Goal: Check status: Check status

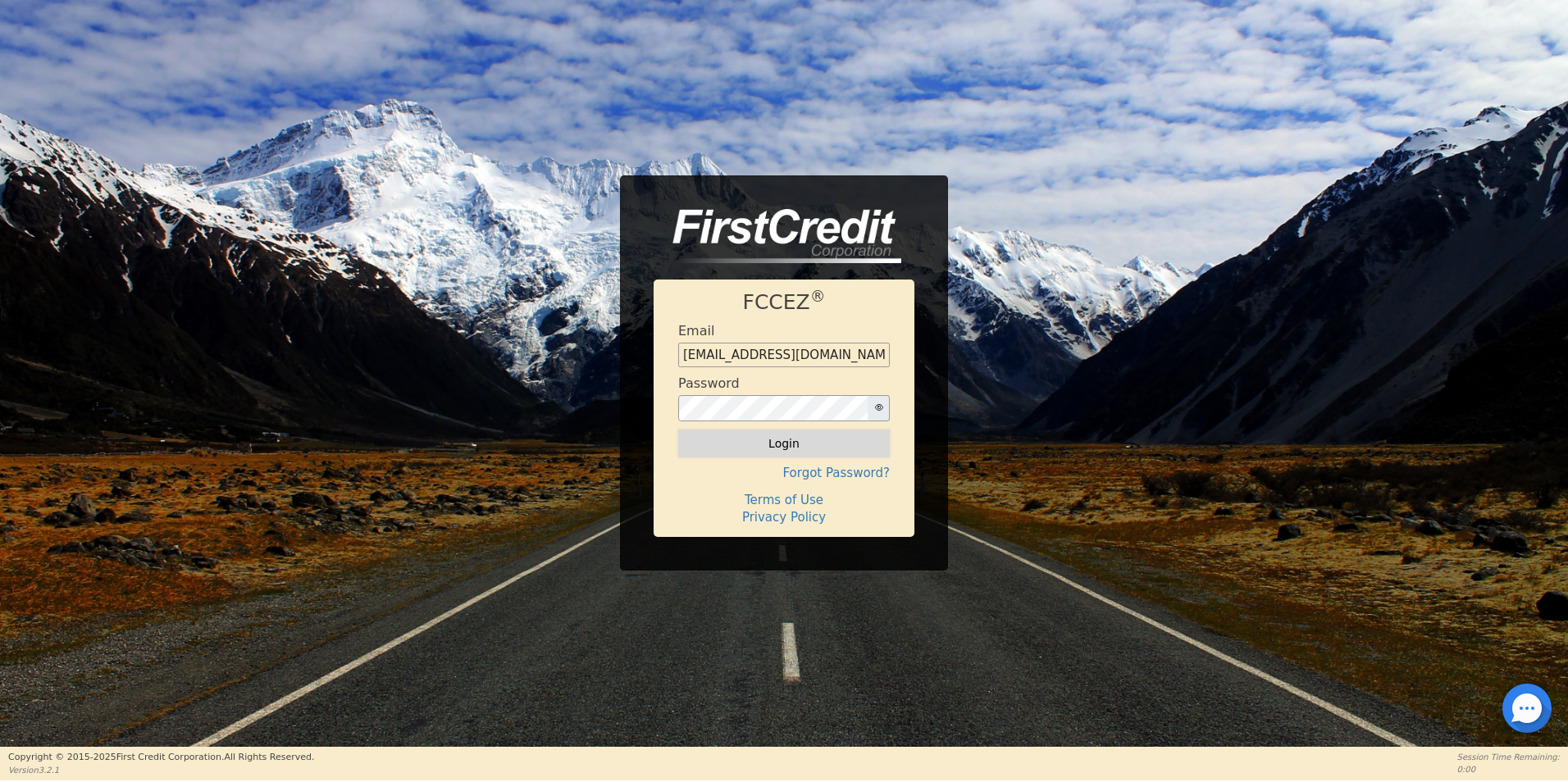
click at [796, 450] on button "Login" at bounding box center [784, 443] width 212 height 28
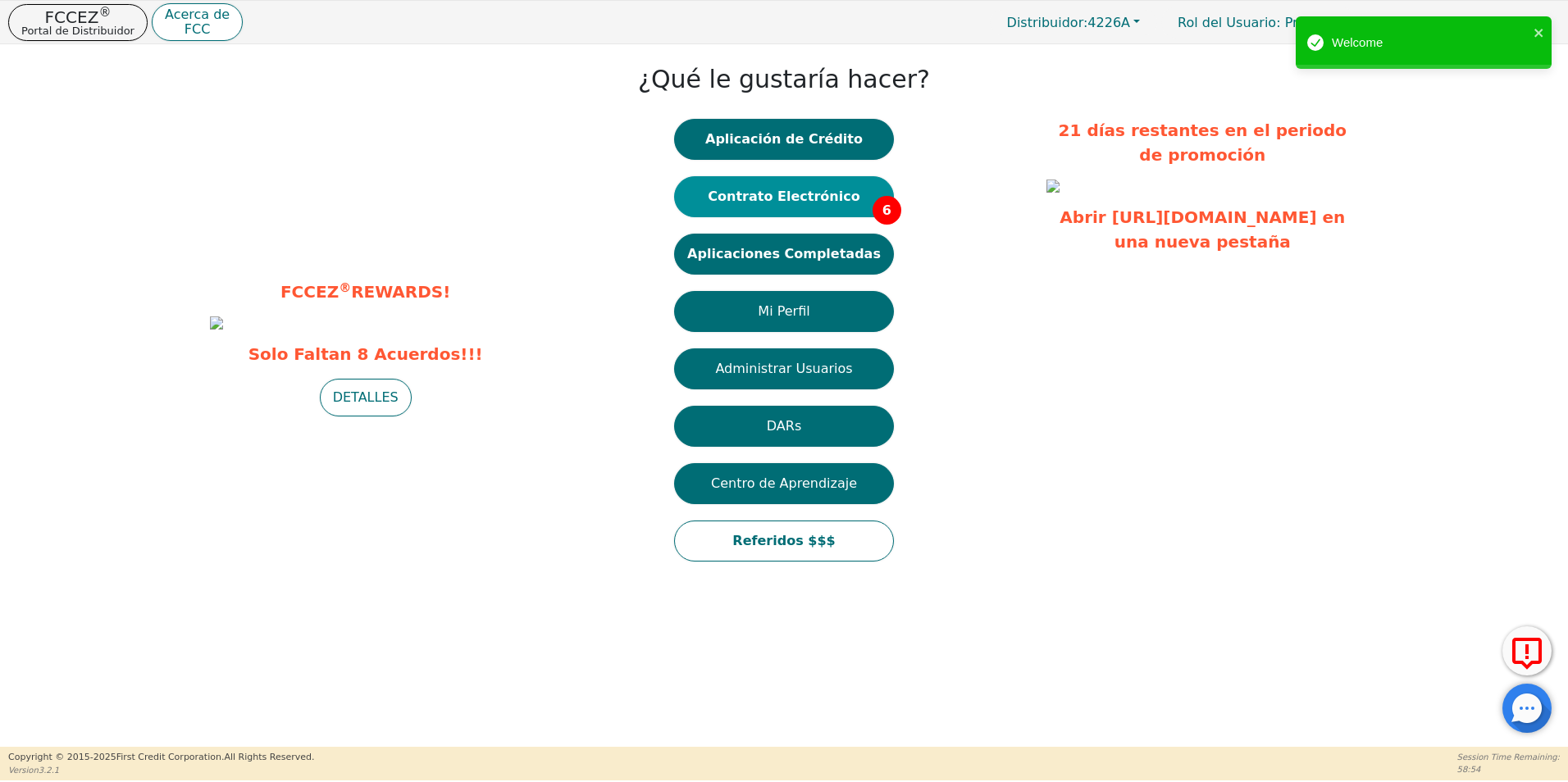
click at [751, 195] on button "Contrato Electrónico 6" at bounding box center [784, 197] width 220 height 41
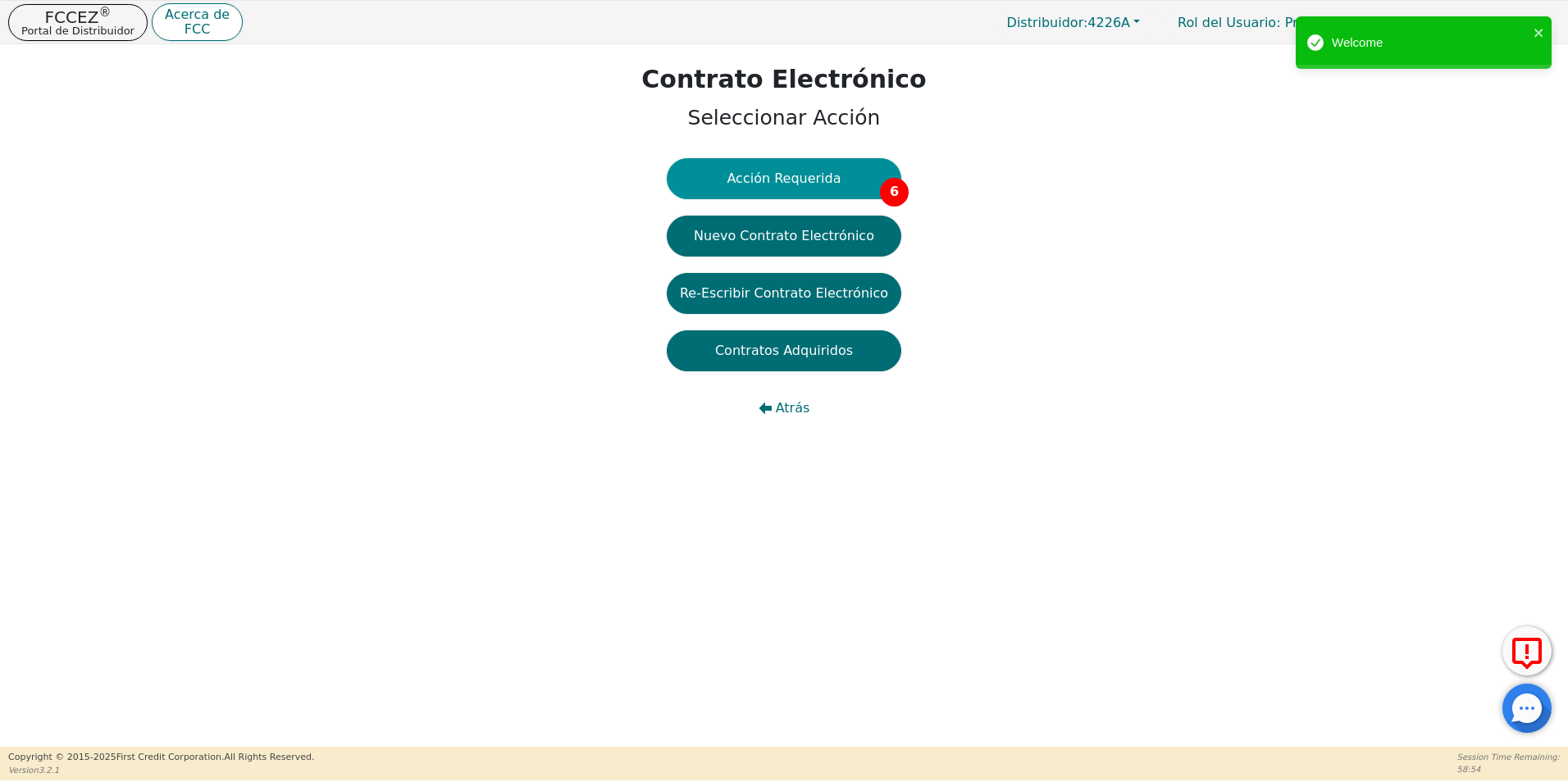
click at [768, 184] on button "Acción Requerida 6" at bounding box center [784, 179] width 234 height 41
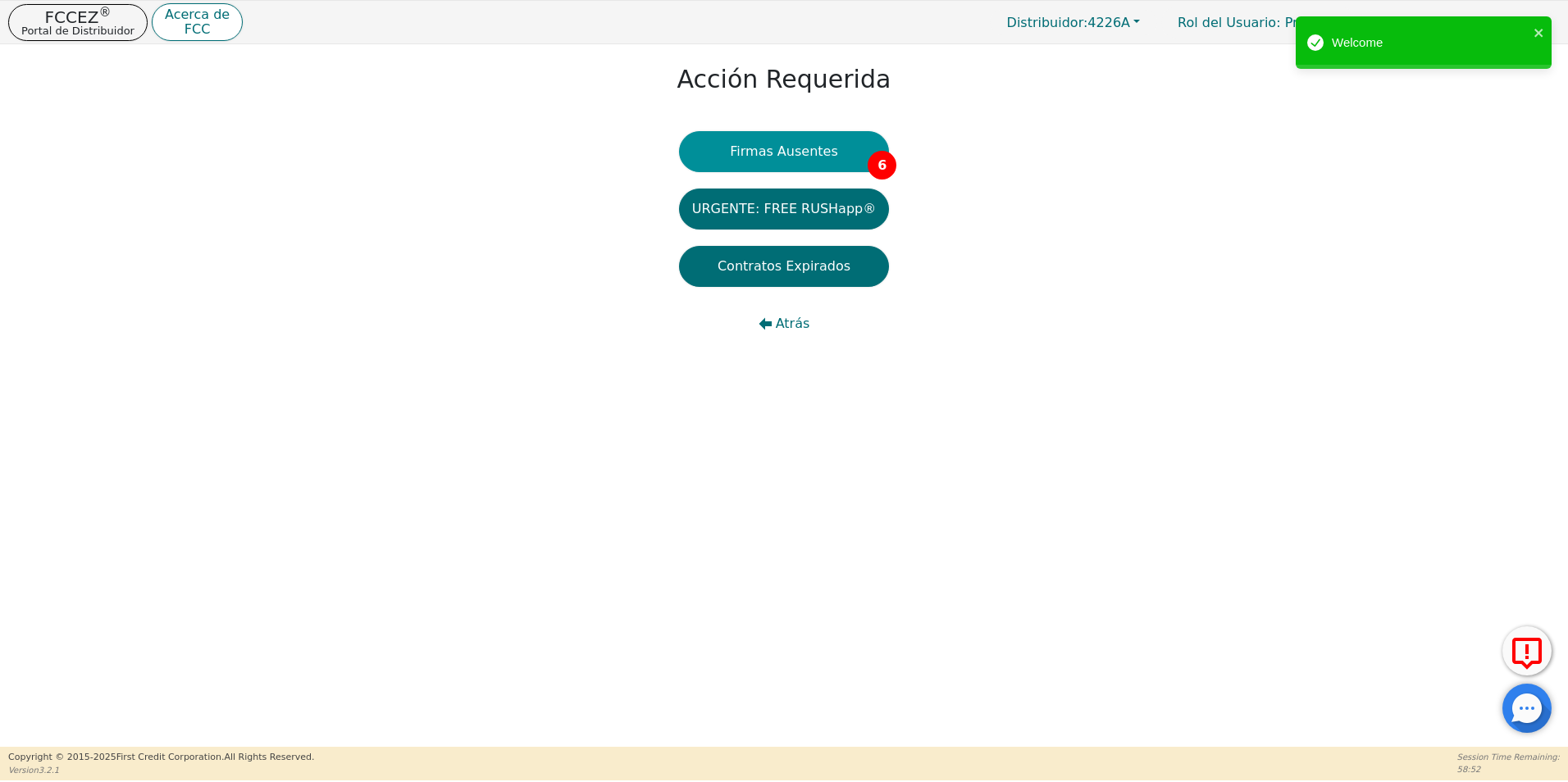
click at [835, 143] on button "Firmas Ausentes 6" at bounding box center [784, 152] width 210 height 41
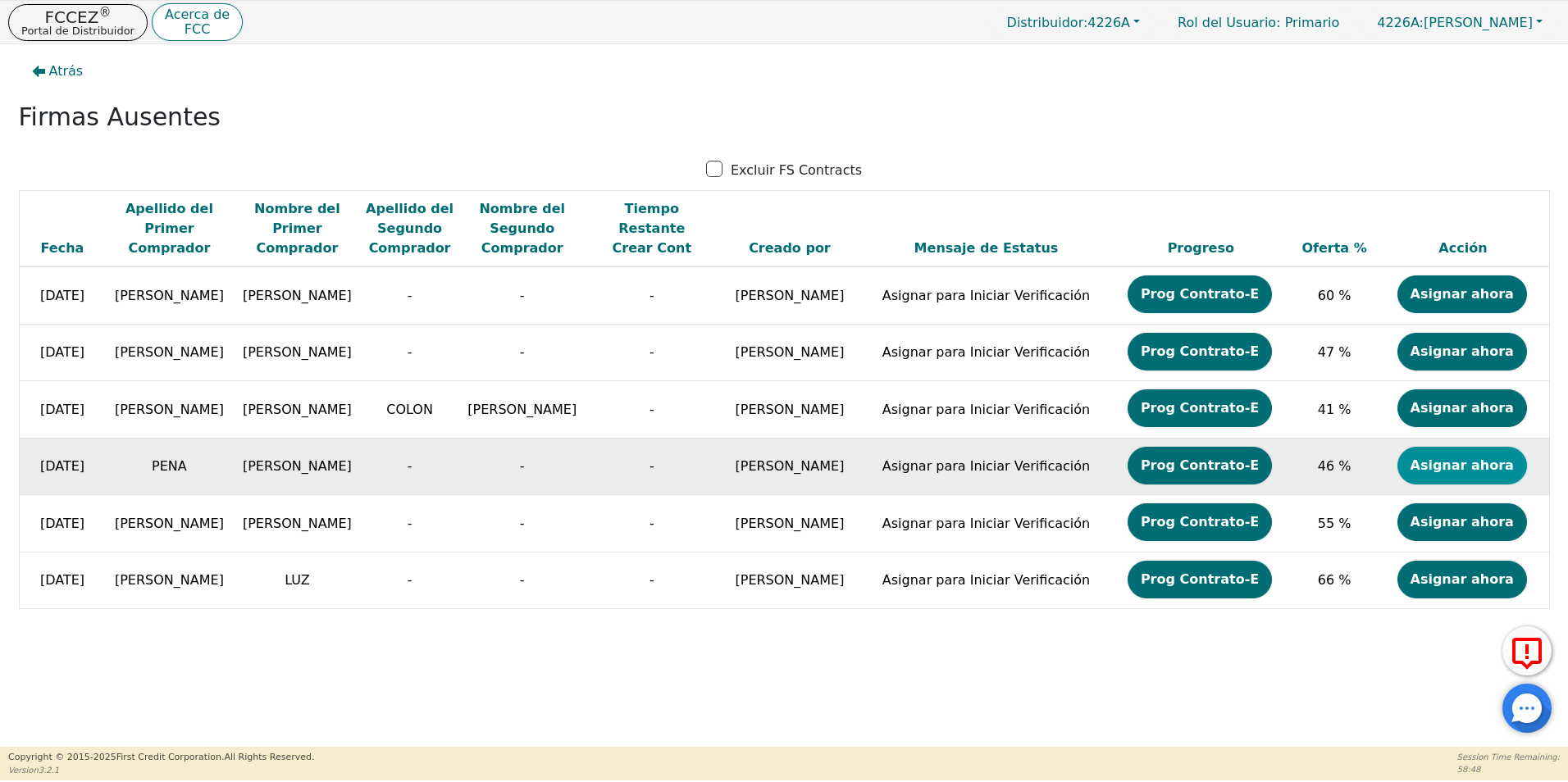
click at [1474, 473] on button "Asignar ahora" at bounding box center [1462, 466] width 130 height 38
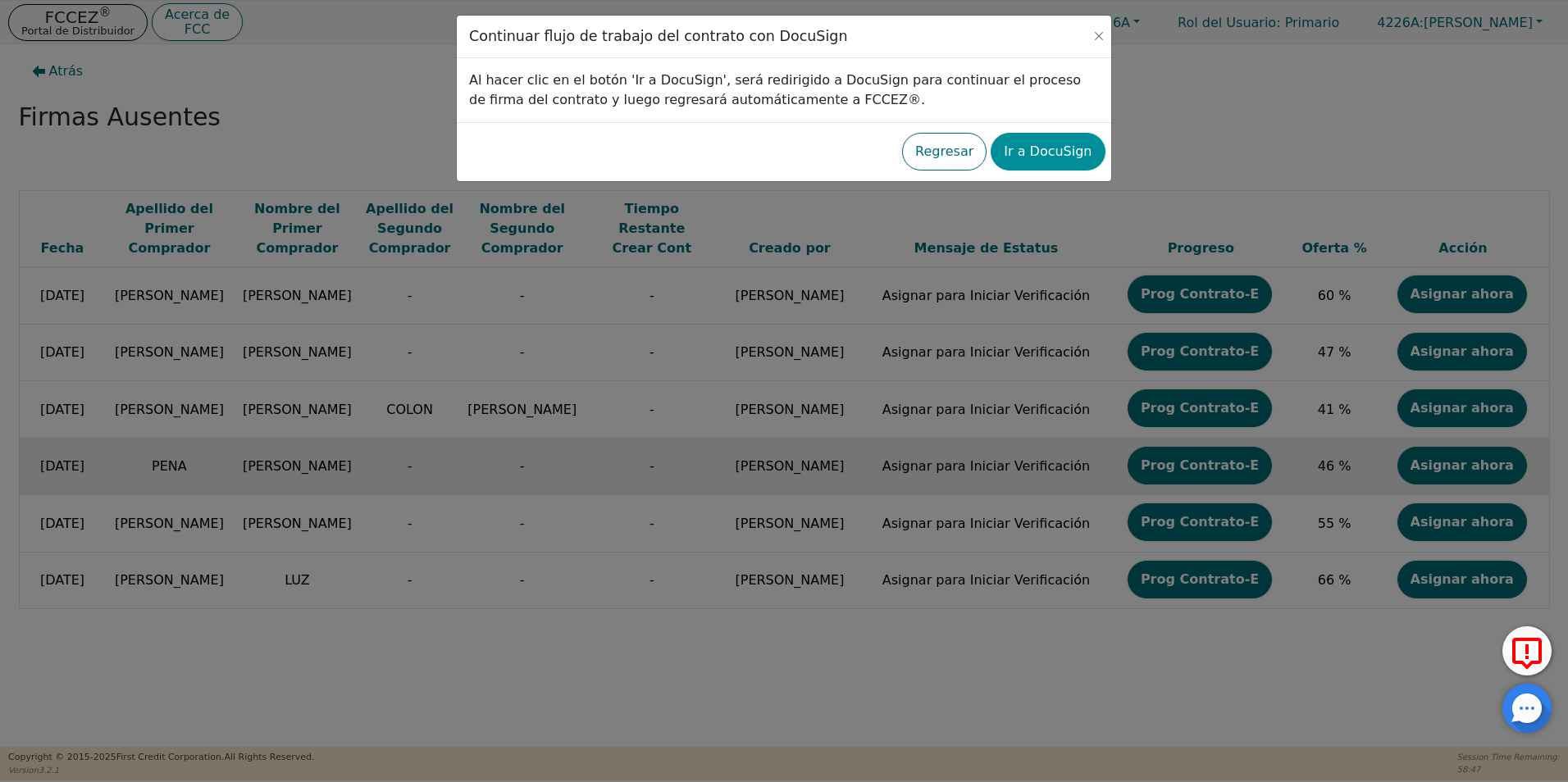
click at [1041, 152] on button "Ir a DocuSign" at bounding box center [1048, 152] width 114 height 38
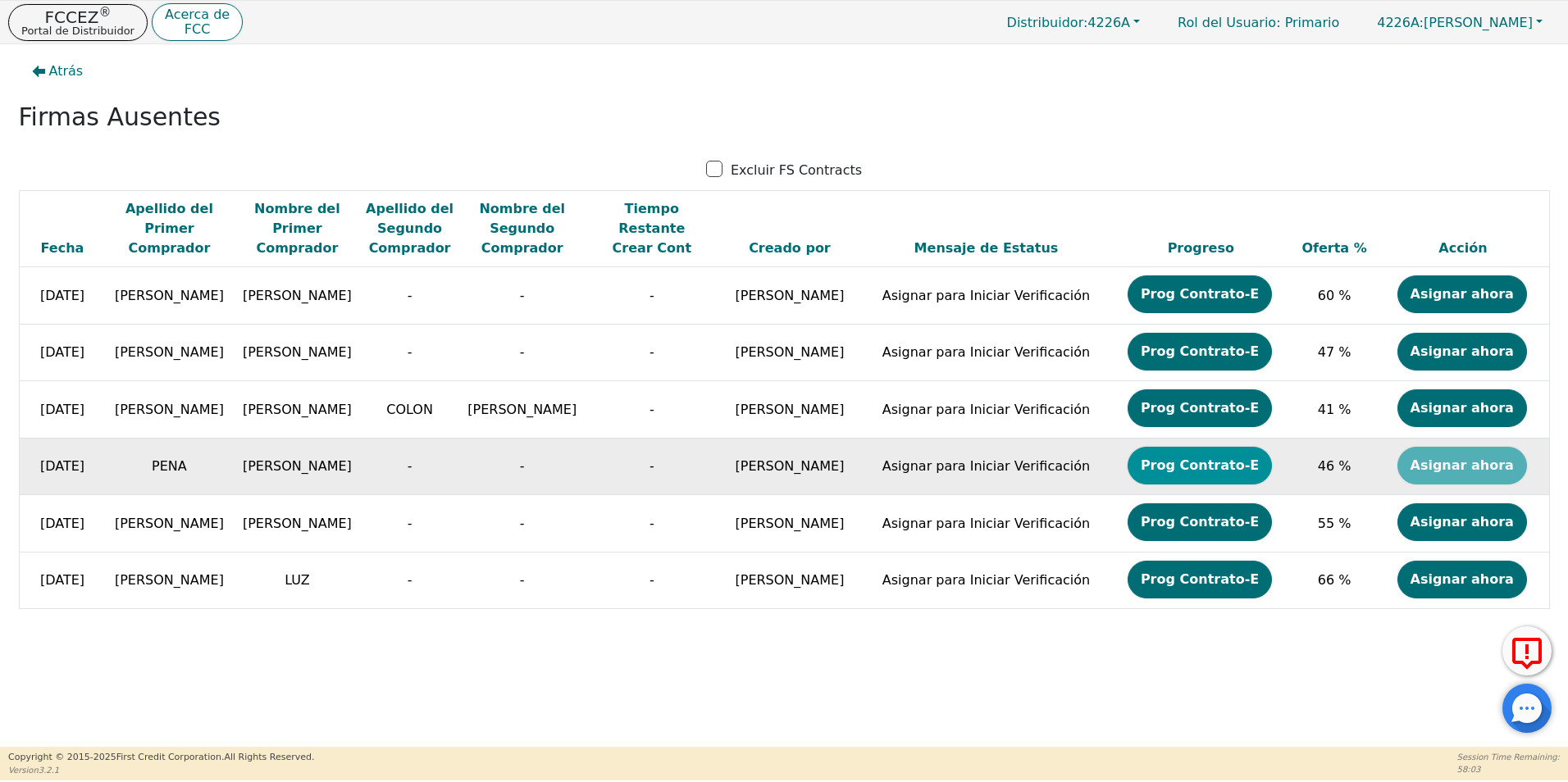
click at [1225, 467] on button "Prog Contrato-E" at bounding box center [1199, 466] width 144 height 38
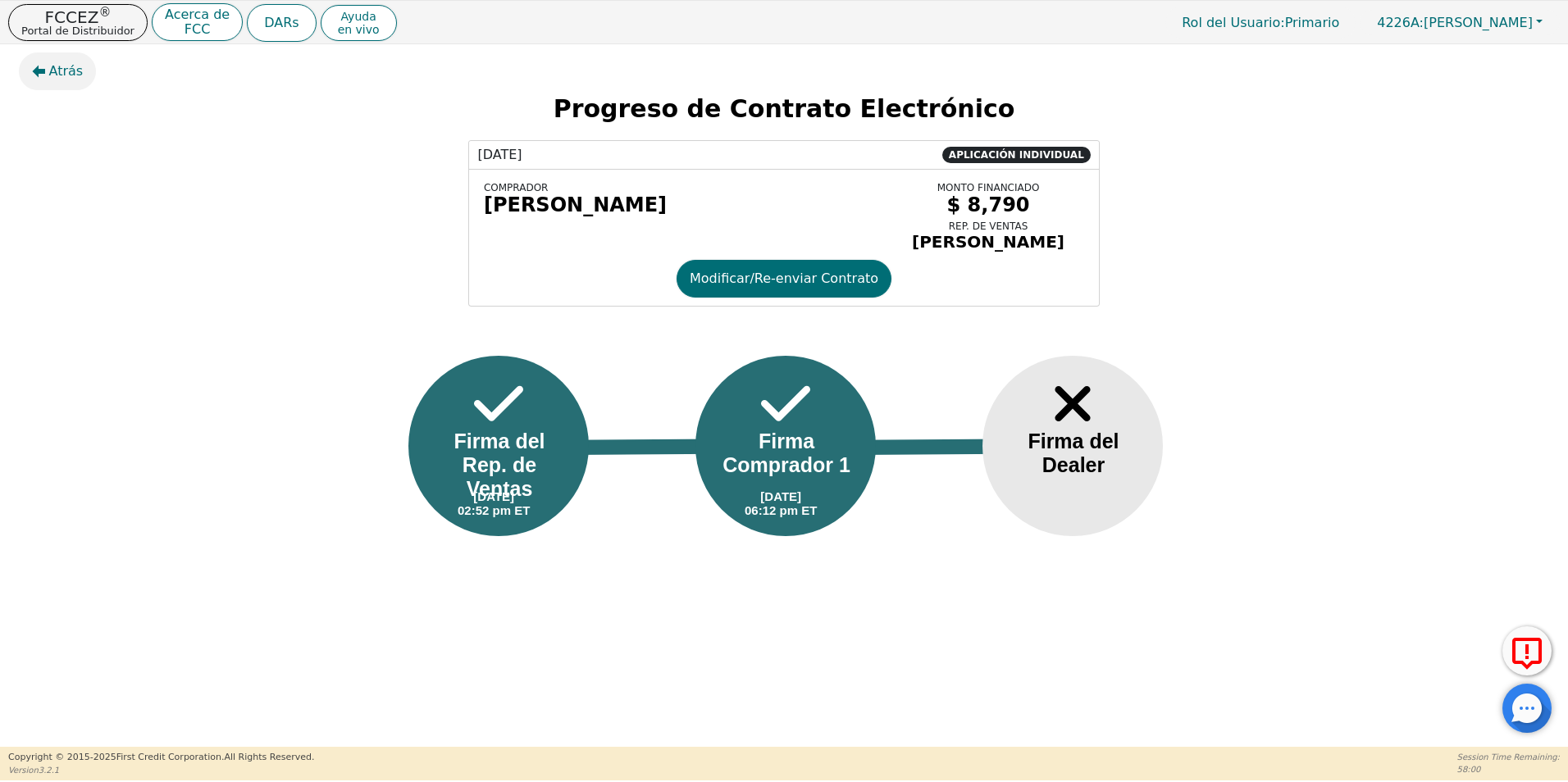
click at [73, 73] on span "Atrás" at bounding box center [66, 71] width 35 height 20
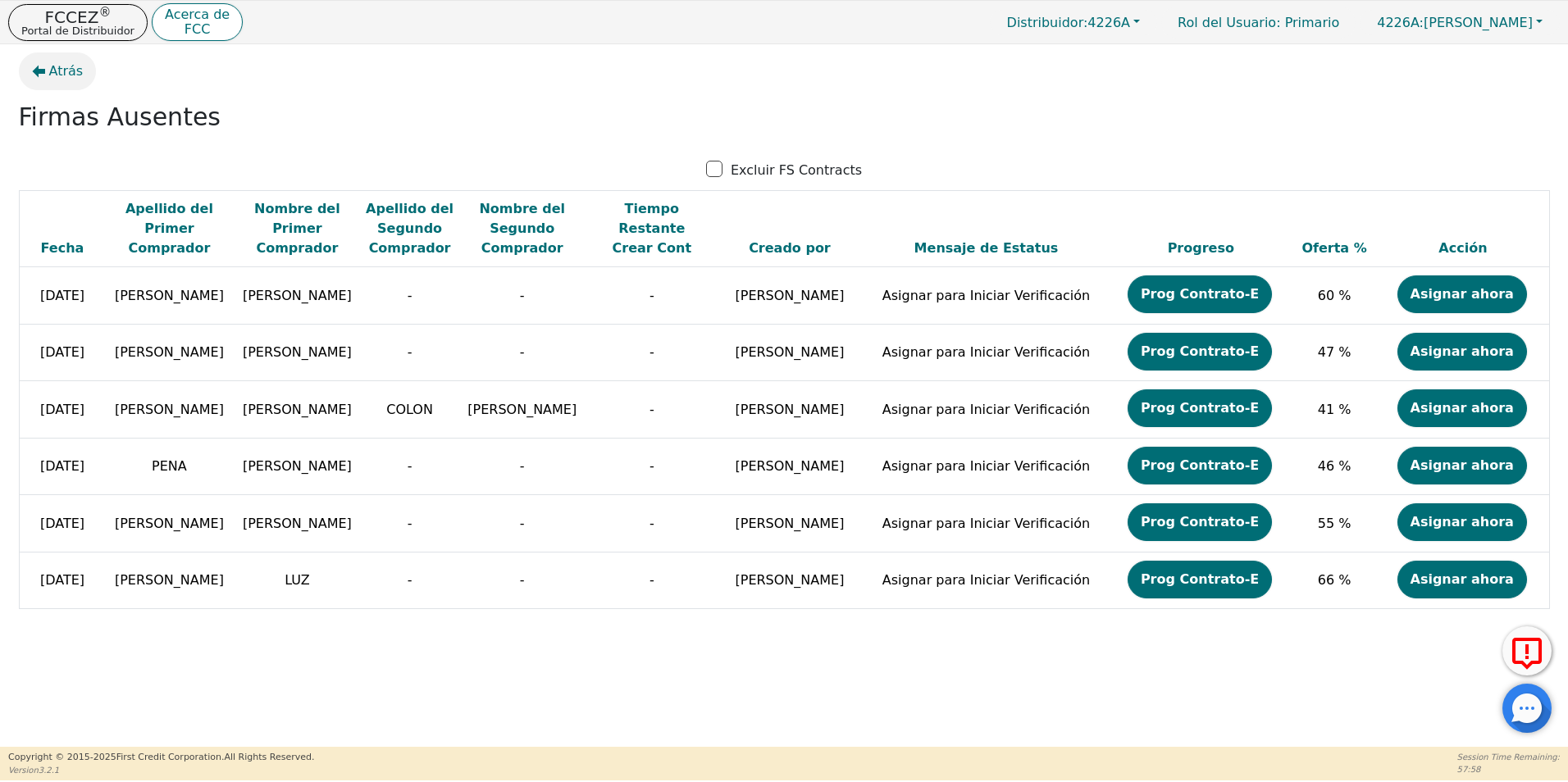
click at [67, 67] on span "Atrás" at bounding box center [66, 71] width 35 height 20
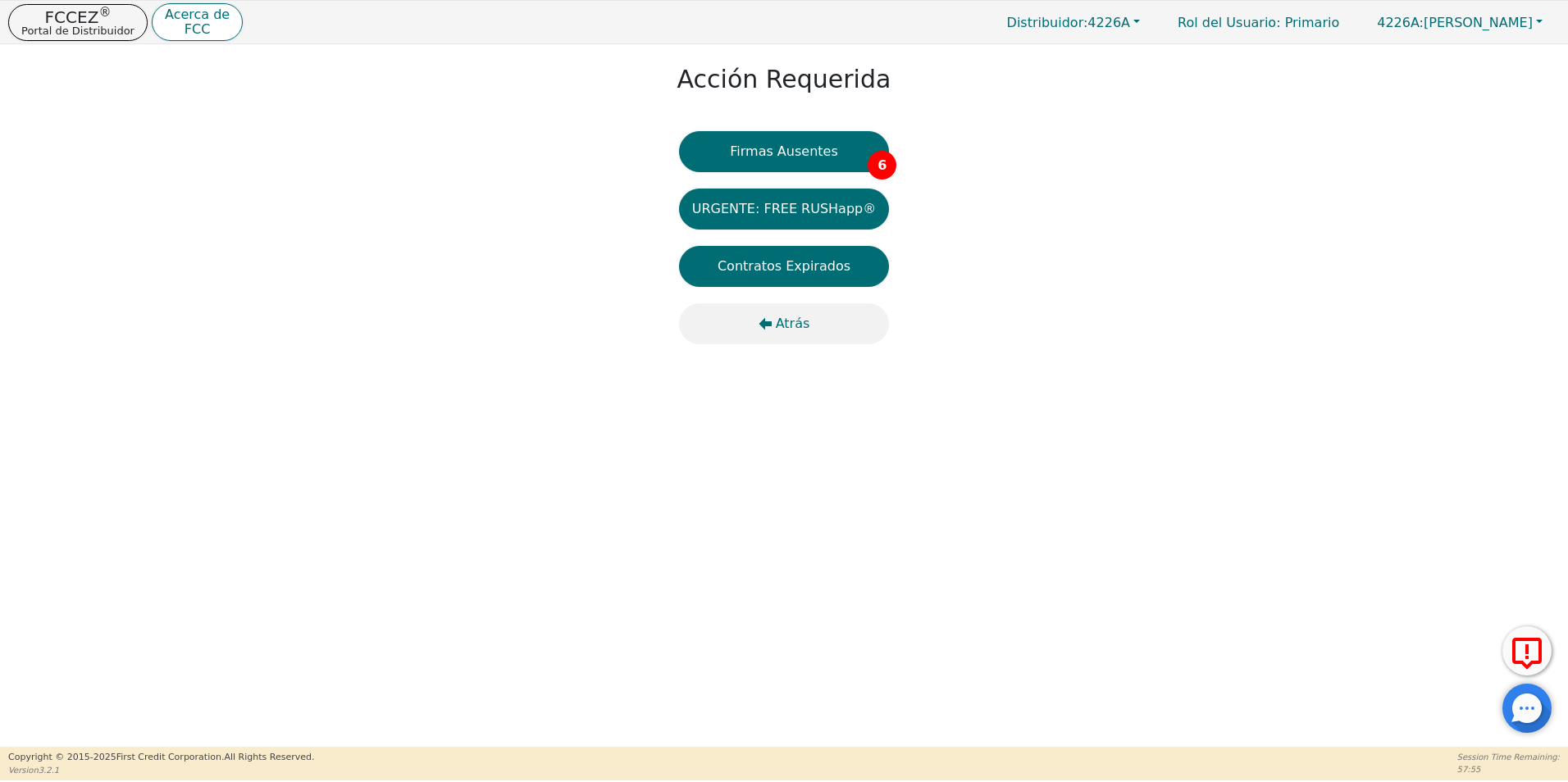
click at [794, 322] on span "Atrás" at bounding box center [793, 324] width 35 height 20
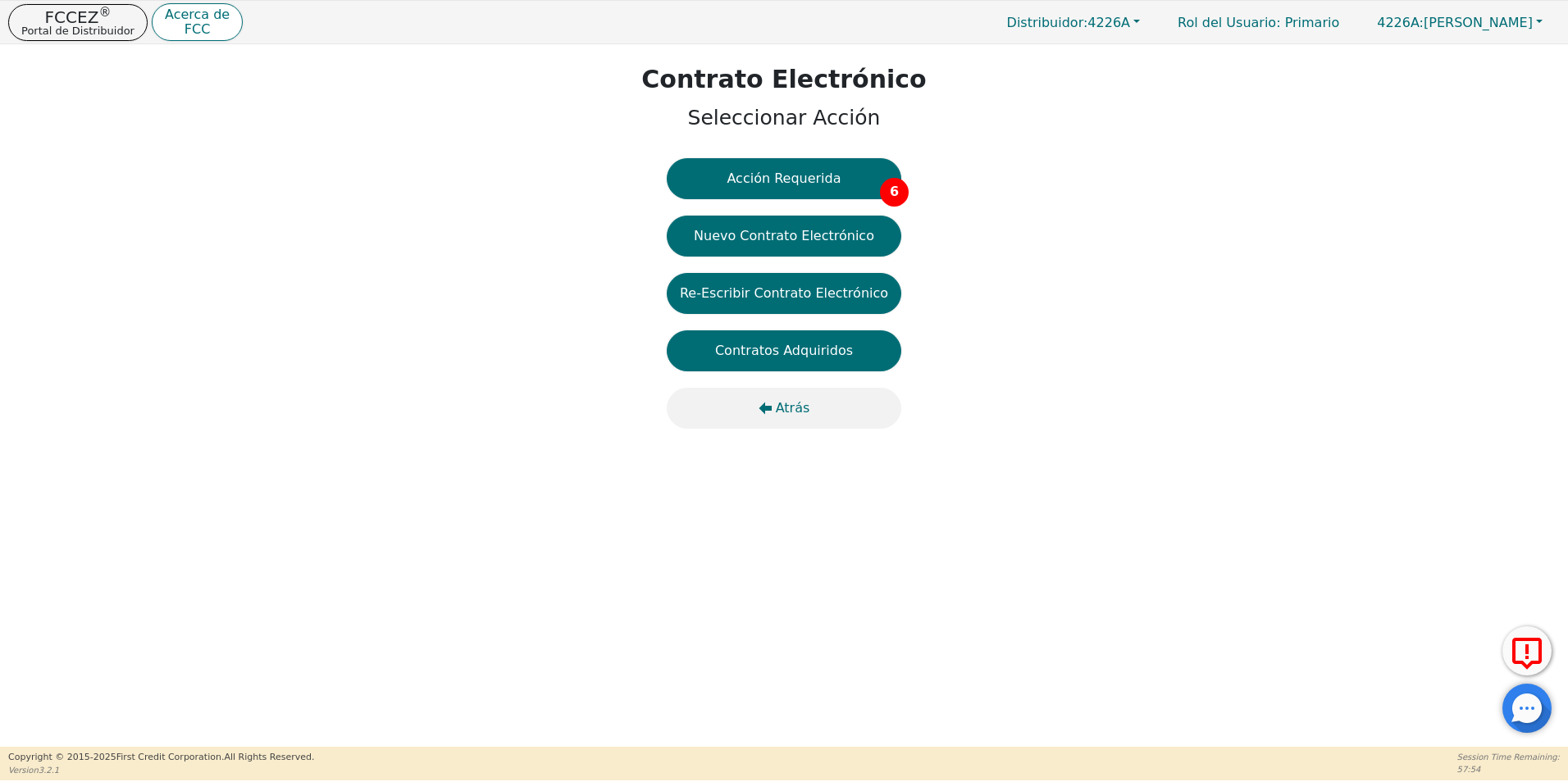
click at [769, 411] on icon "button" at bounding box center [764, 408] width 13 height 13
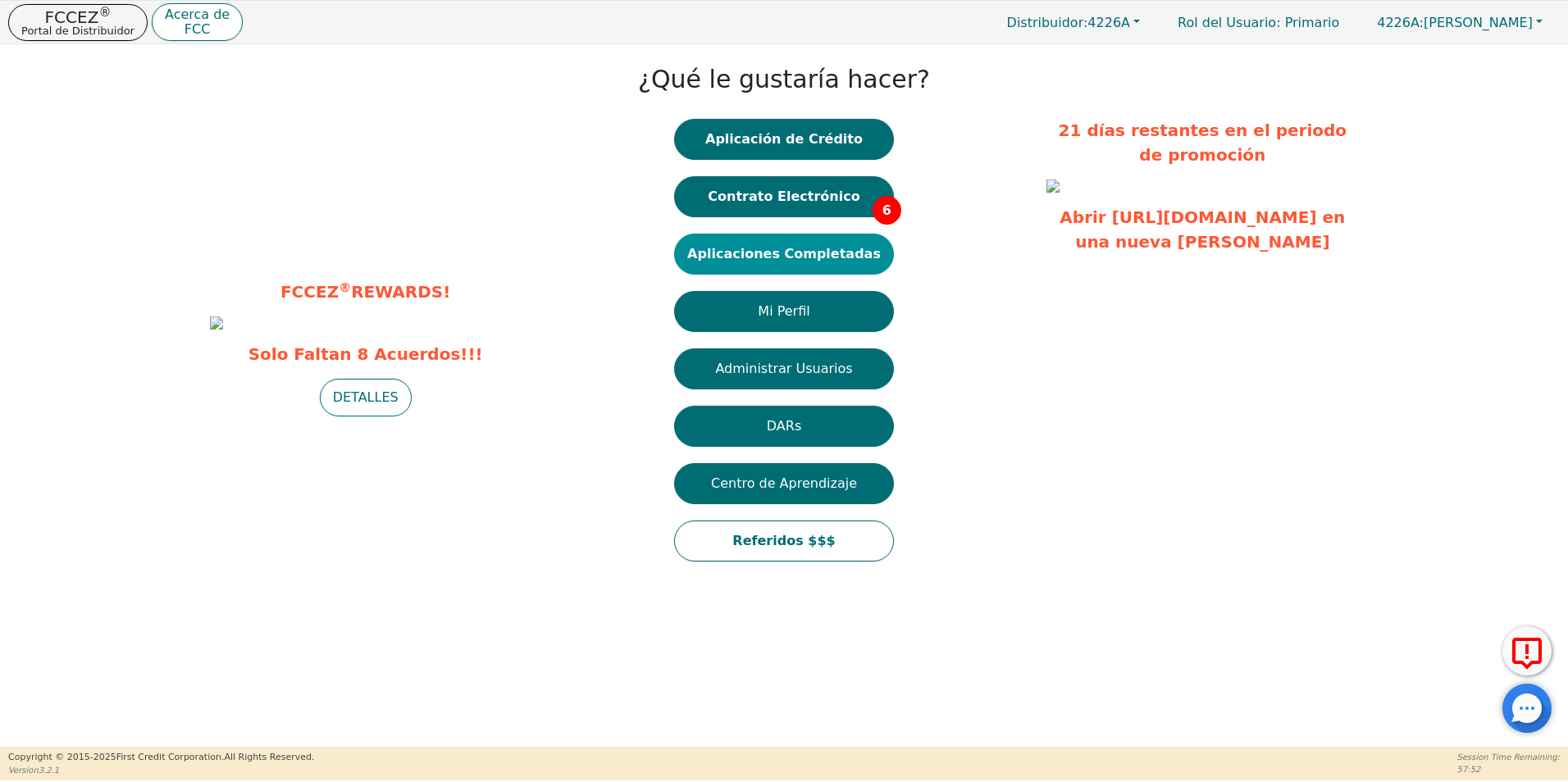
click at [818, 263] on button "Aplicaciones Completadas" at bounding box center [784, 254] width 220 height 41
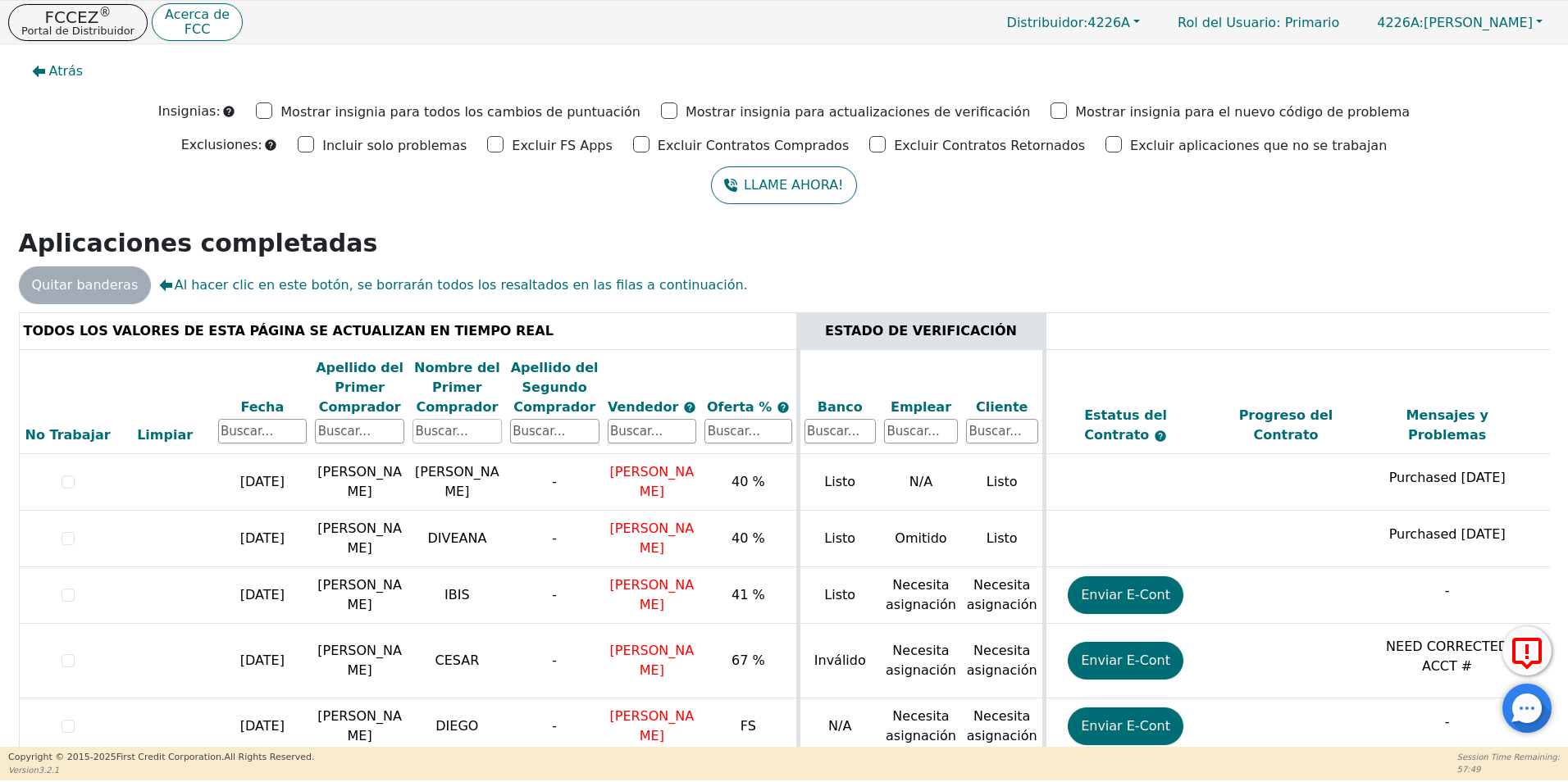
click at [473, 431] on input "text" at bounding box center [457, 432] width 89 height 25
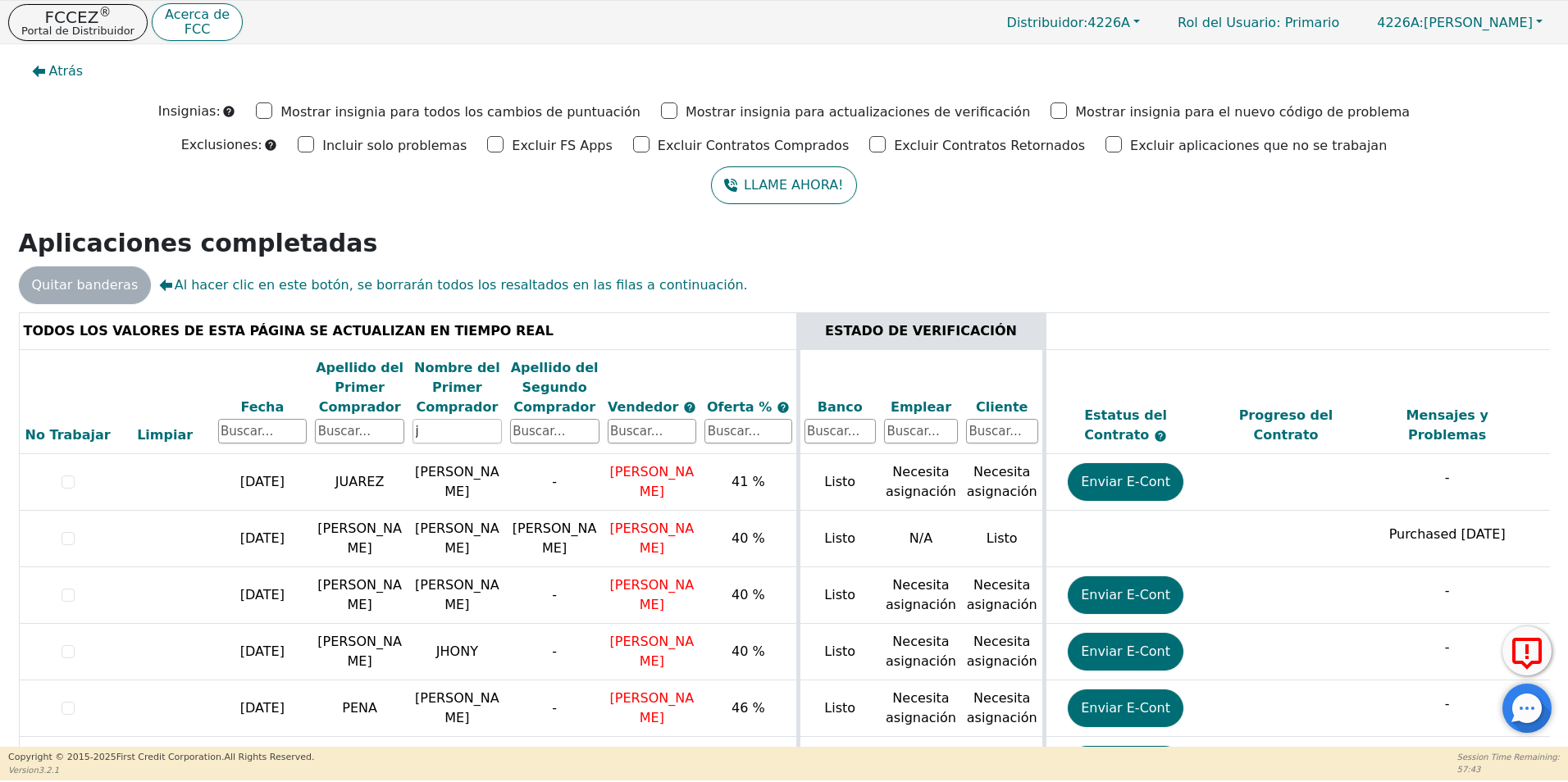
click at [442, 440] on input "j" at bounding box center [457, 432] width 89 height 25
type input "jacquelin"
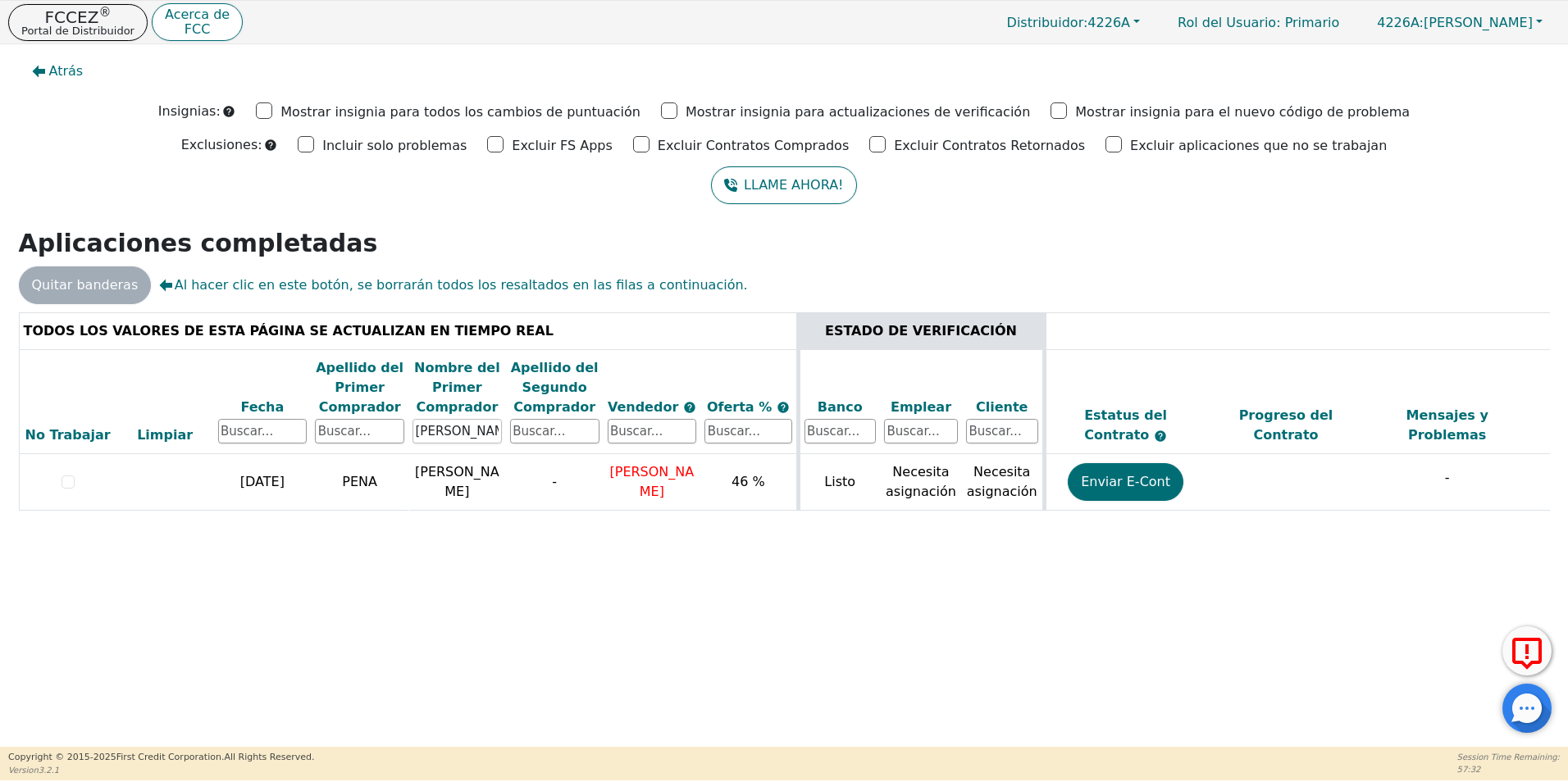
scroll to position [0, 462]
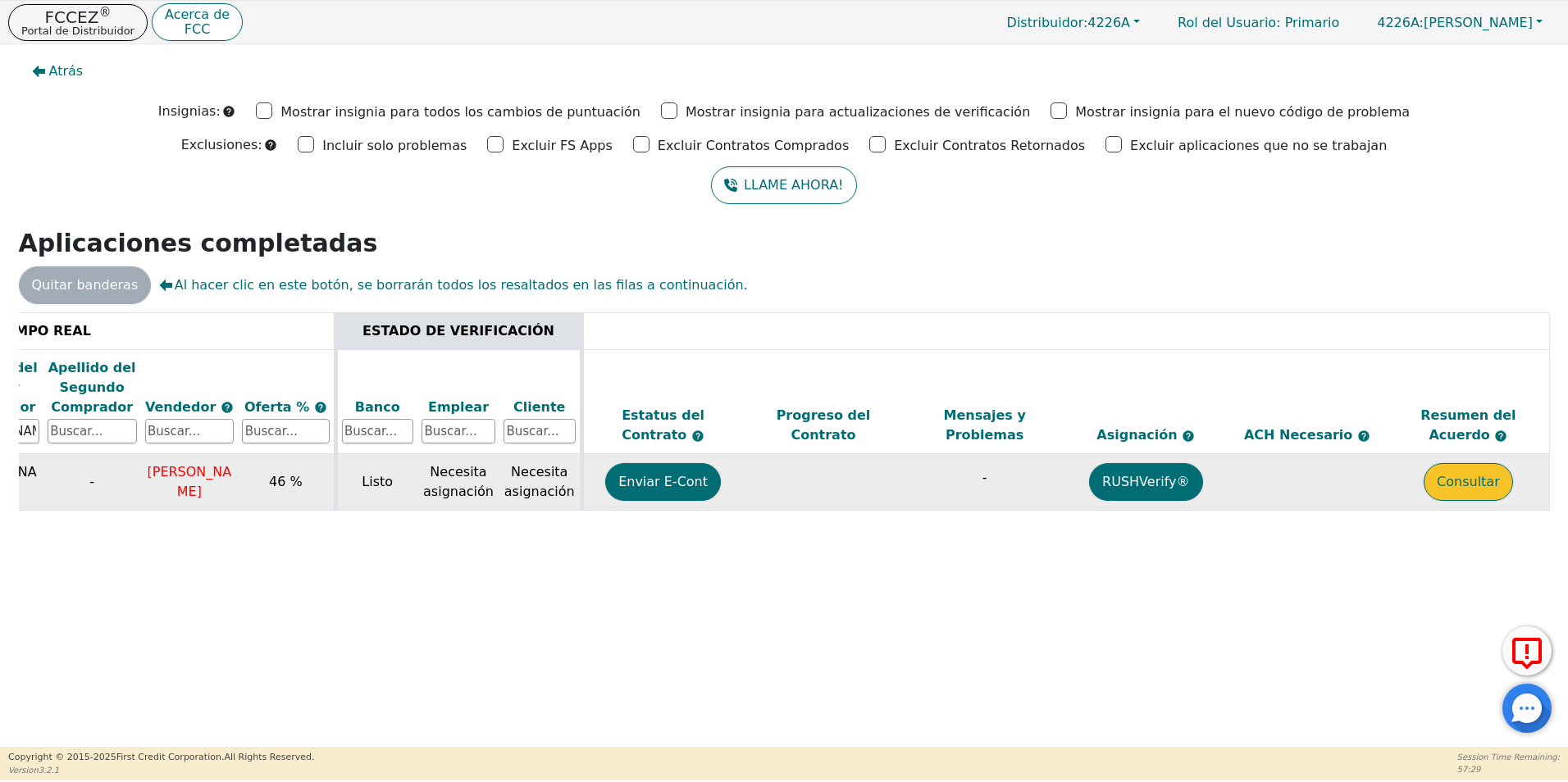
click at [1478, 488] on button "Consultar" at bounding box center [1468, 482] width 89 height 38
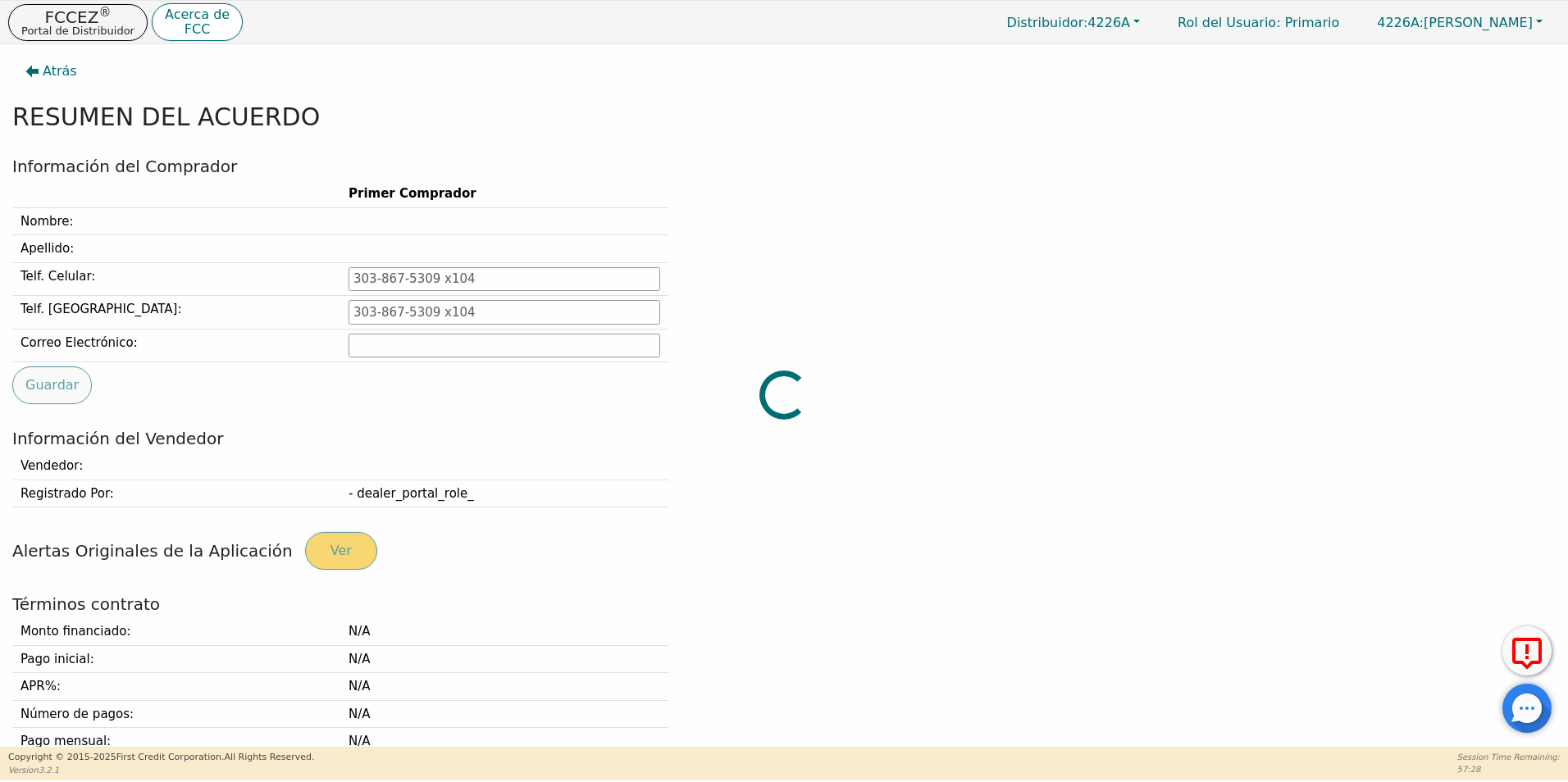
type input "973-807-2324"
type input "jacquelinne626@gmail.com"
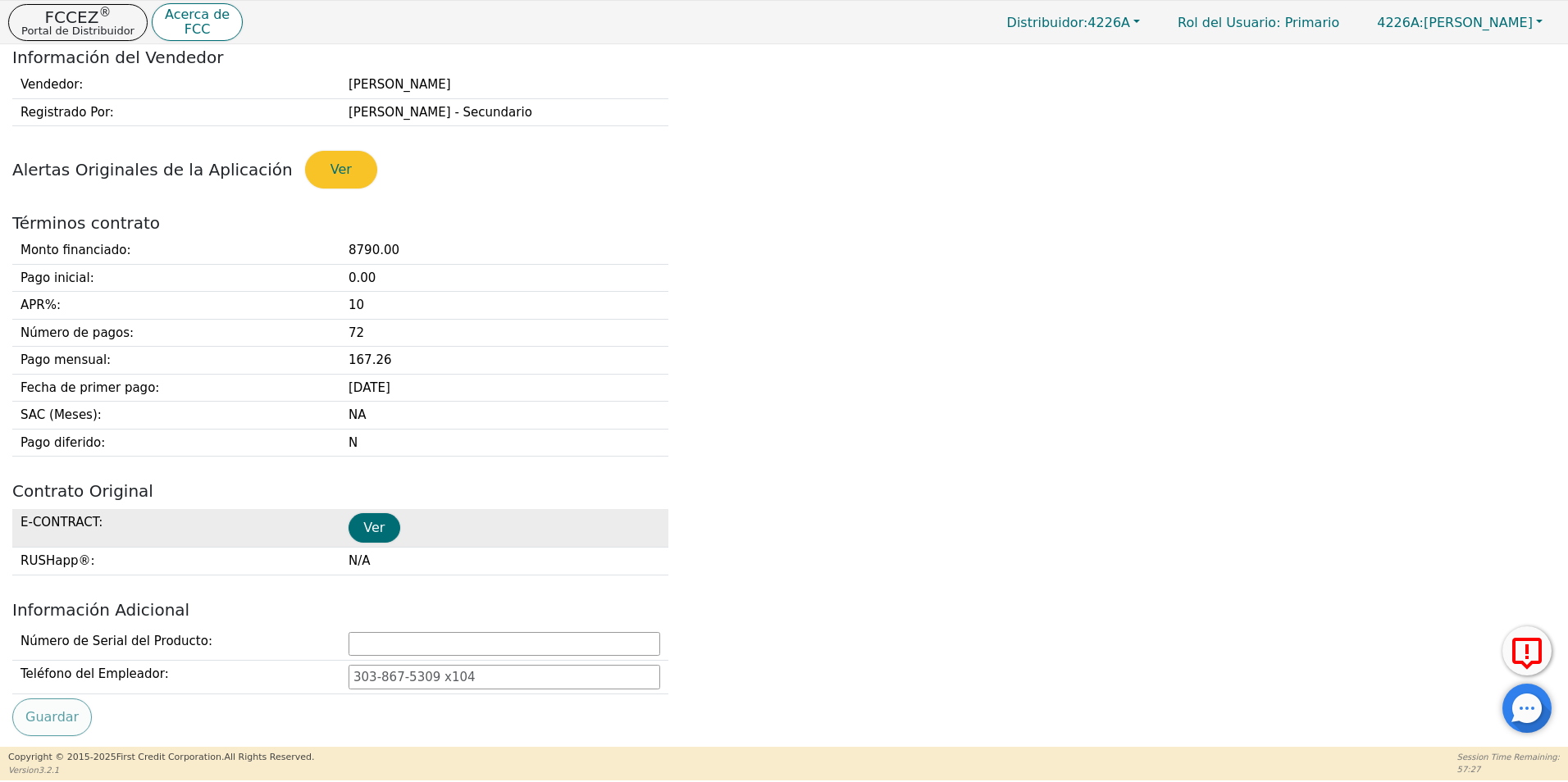
scroll to position [410, 0]
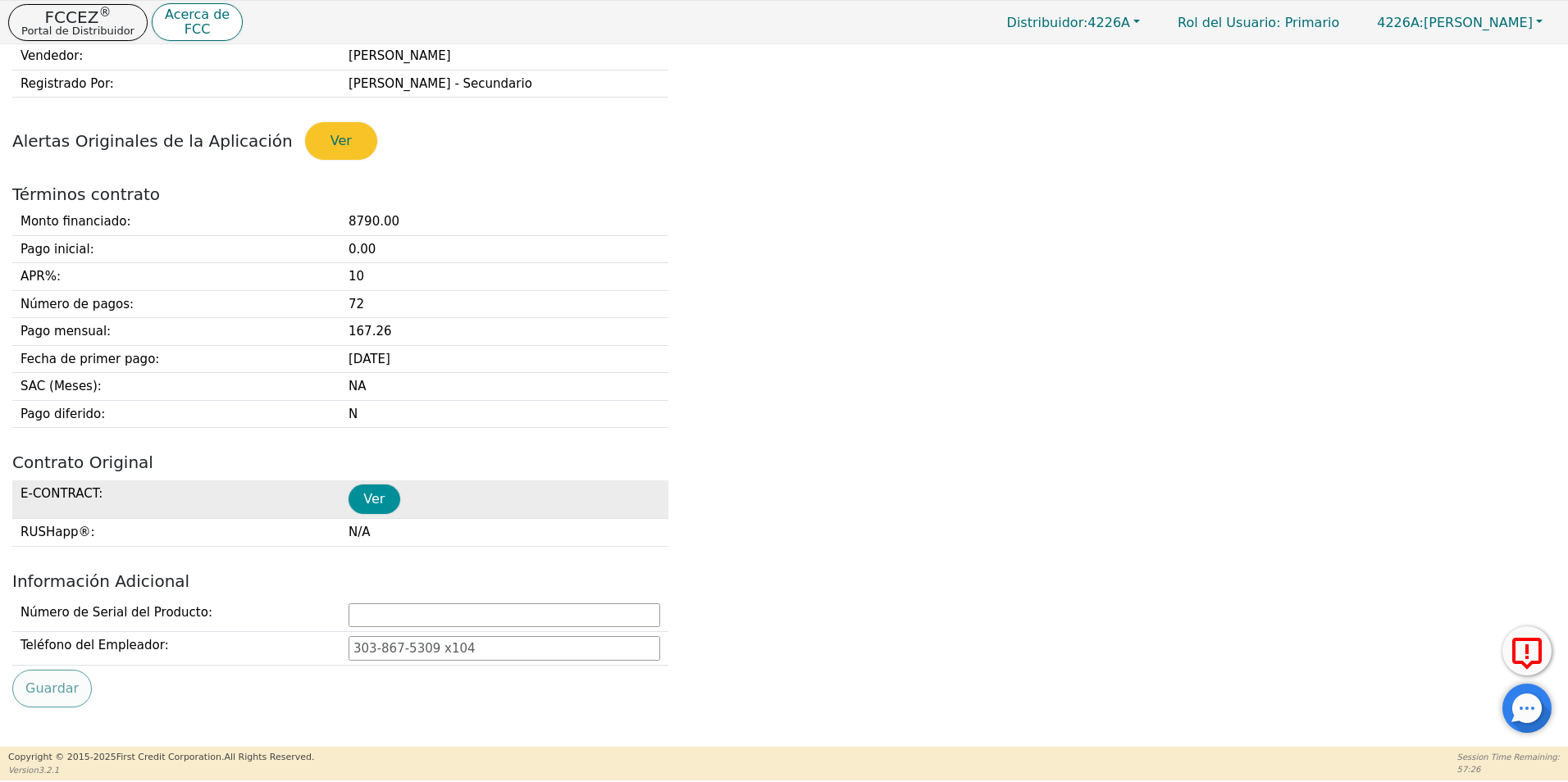
click at [375, 500] on button "Ver" at bounding box center [375, 499] width 52 height 29
